Goal: Task Accomplishment & Management: Use online tool/utility

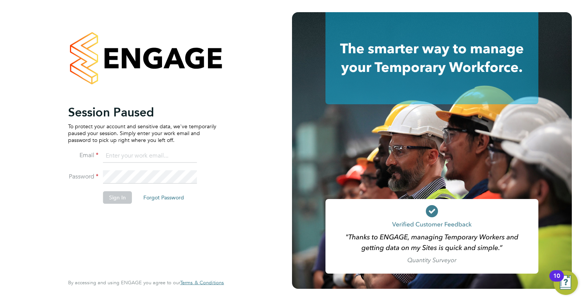
click at [110, 158] on input at bounding box center [150, 156] width 94 height 14
type input "Darren.hartman@regensolutions.co.uk"
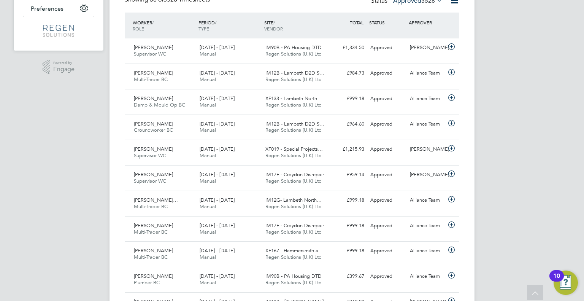
scroll to position [307, 0]
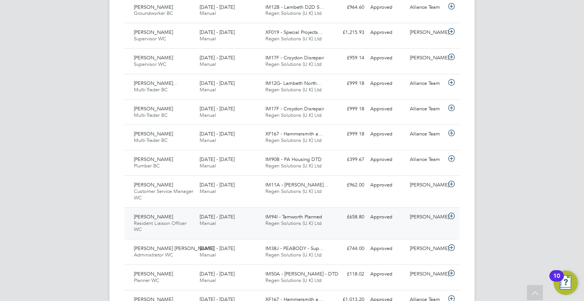
click at [285, 224] on span "Regen Solutions (U.K) Ltd" at bounding box center [294, 223] width 56 height 6
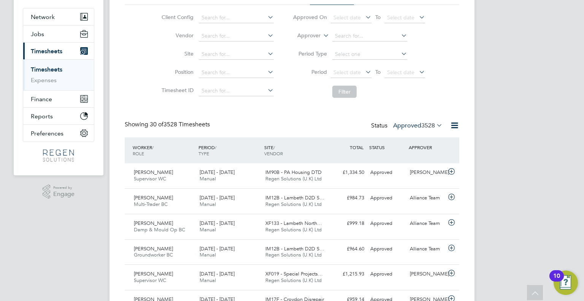
scroll to position [53, 0]
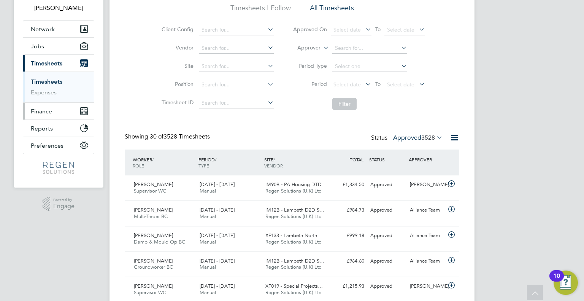
click at [60, 114] on button "Finance" at bounding box center [58, 111] width 71 height 17
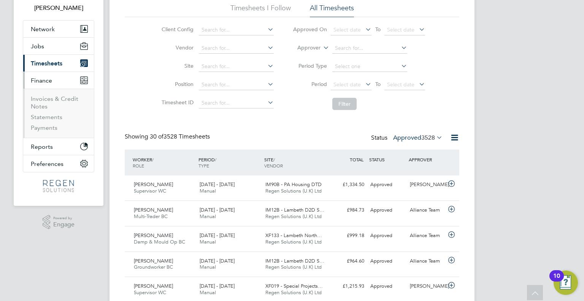
click at [72, 65] on button "Current page: Timesheets" at bounding box center [58, 63] width 71 height 17
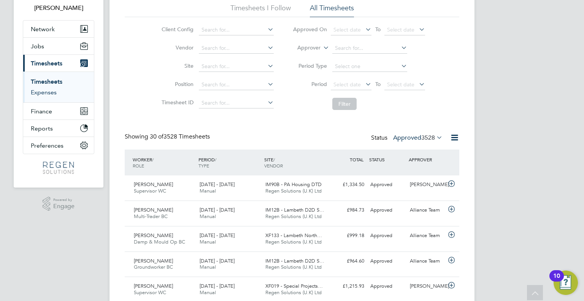
click at [52, 93] on link "Expenses" at bounding box center [44, 92] width 26 height 7
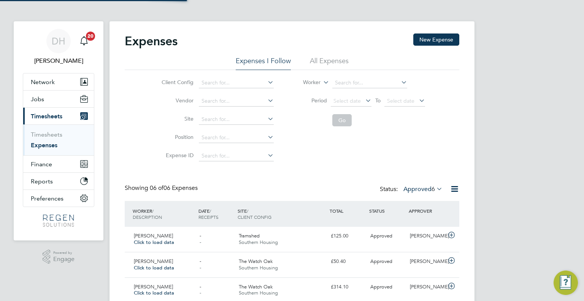
scroll to position [3, 4]
click at [332, 64] on li "All Expenses" at bounding box center [329, 63] width 39 height 14
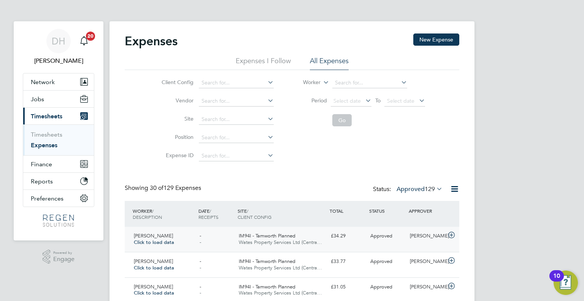
click at [315, 243] on span "Wates Property Services Ltd (Centra…" at bounding box center [280, 242] width 83 height 6
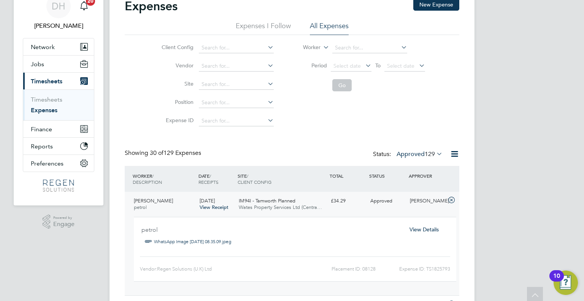
scroll to position [34, 0]
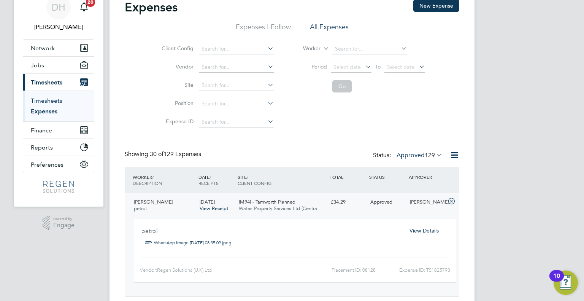
click at [55, 100] on link "Timesheets" at bounding box center [47, 100] width 32 height 7
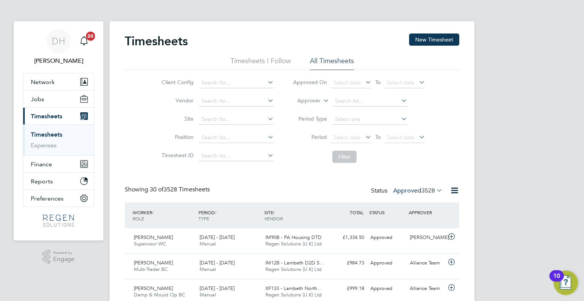
scroll to position [19, 66]
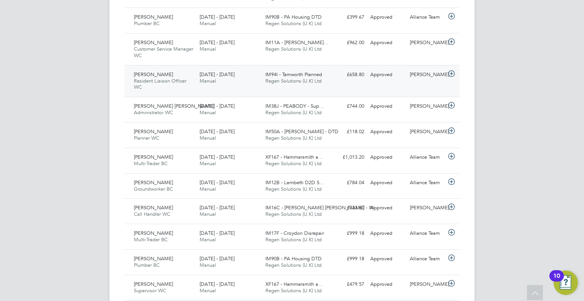
click at [318, 82] on span "Regen Solutions (U.K) Ltd" at bounding box center [294, 81] width 56 height 6
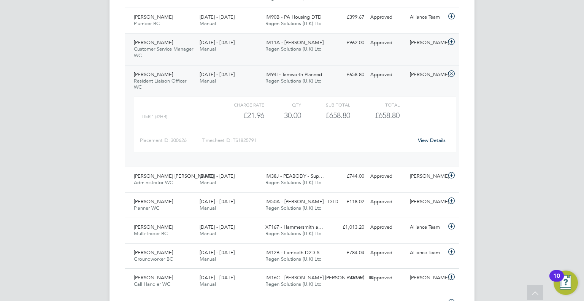
click at [230, 46] on div "[DATE] - [DATE] Manual" at bounding box center [230, 46] width 66 height 19
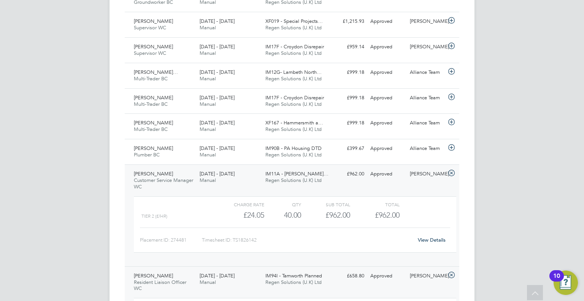
scroll to position [313, 0]
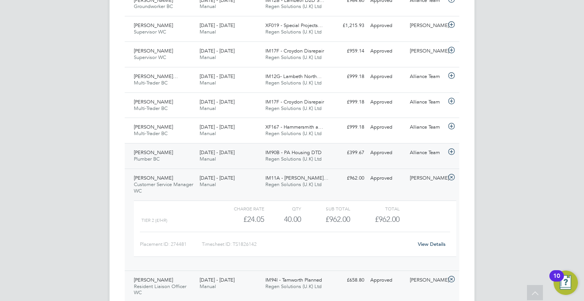
click at [298, 158] on span "Regen Solutions (U.K) Ltd" at bounding box center [294, 159] width 56 height 6
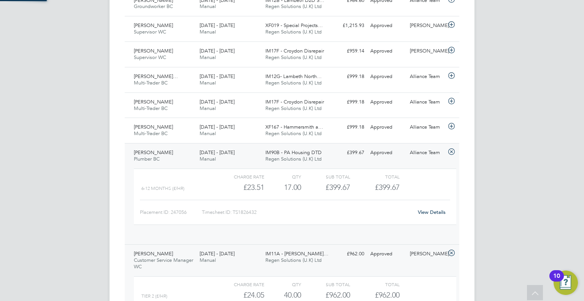
scroll to position [13, 74]
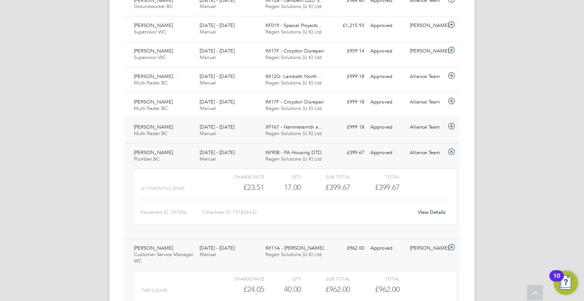
click at [212, 133] on span "Manual" at bounding box center [208, 133] width 16 height 6
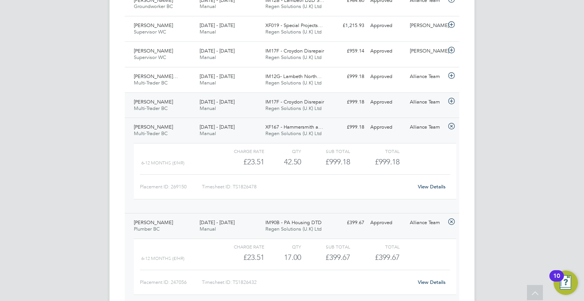
click at [207, 102] on span "[DATE] - [DATE]" at bounding box center [217, 102] width 35 height 6
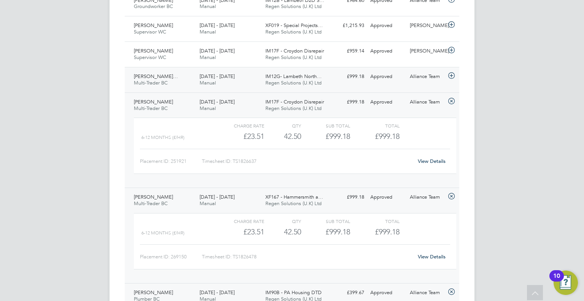
click at [254, 78] on div "[DATE] - [DATE] Manual" at bounding box center [230, 79] width 66 height 19
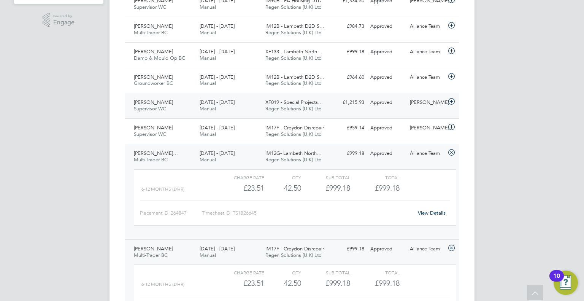
scroll to position [231, 0]
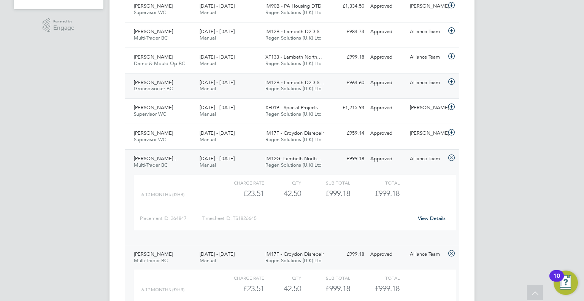
click at [257, 91] on div "[DATE] - [DATE] Manual" at bounding box center [230, 85] width 66 height 19
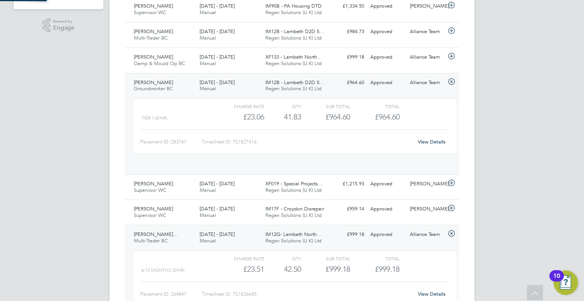
scroll to position [13, 74]
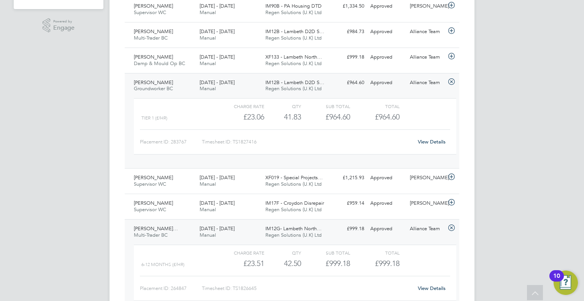
click at [436, 138] on link "View Details" at bounding box center [432, 141] width 28 height 6
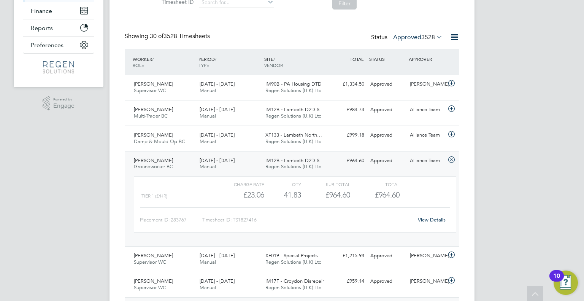
scroll to position [156, 0]
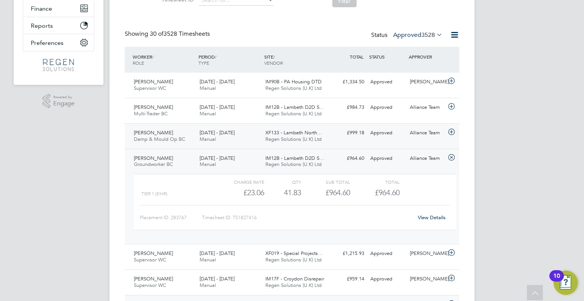
click at [265, 132] on div "XF133 - Lambeth North… Regen Solutions (U.K) Ltd" at bounding box center [296, 136] width 66 height 19
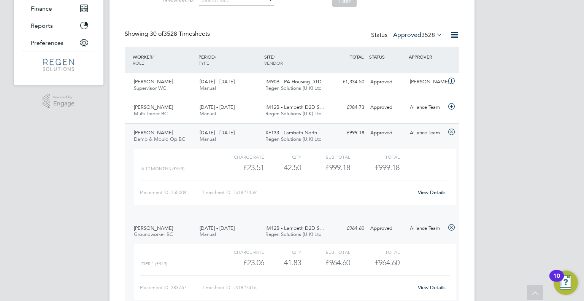
scroll to position [0, 0]
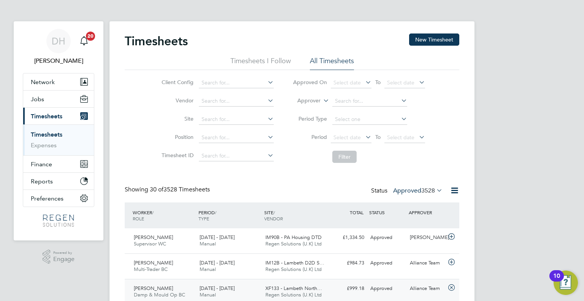
click at [237, 282] on div "[DATE] - [DATE] Manual" at bounding box center [230, 291] width 66 height 19
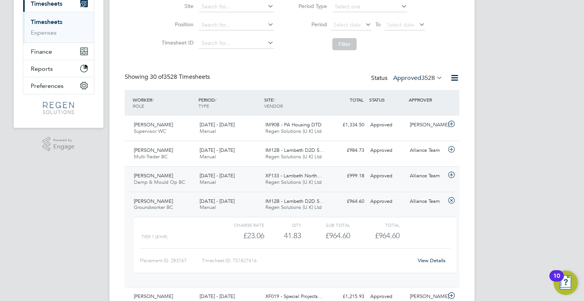
scroll to position [113, 0]
click at [429, 181] on div "[PERSON_NAME] Damp & Mould Op BC [DATE] - [DATE] [DATE] - [DATE] Manual XF133 -…" at bounding box center [292, 178] width 335 height 25
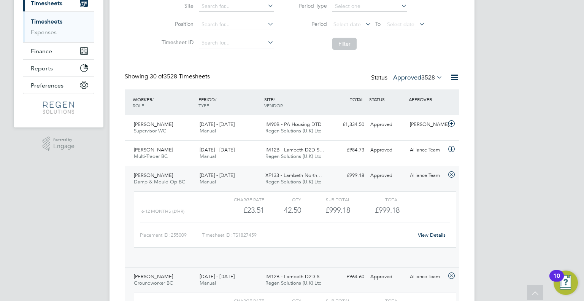
scroll to position [13, 74]
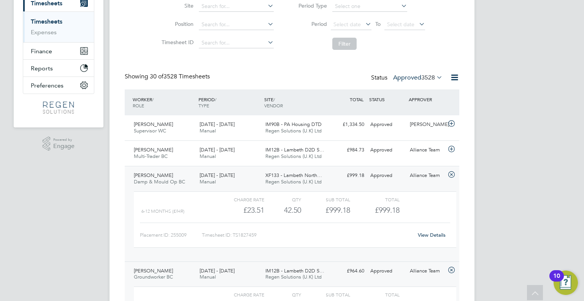
click at [425, 234] on link "View Details" at bounding box center [432, 235] width 28 height 6
